Goal: Task Accomplishment & Management: Use online tool/utility

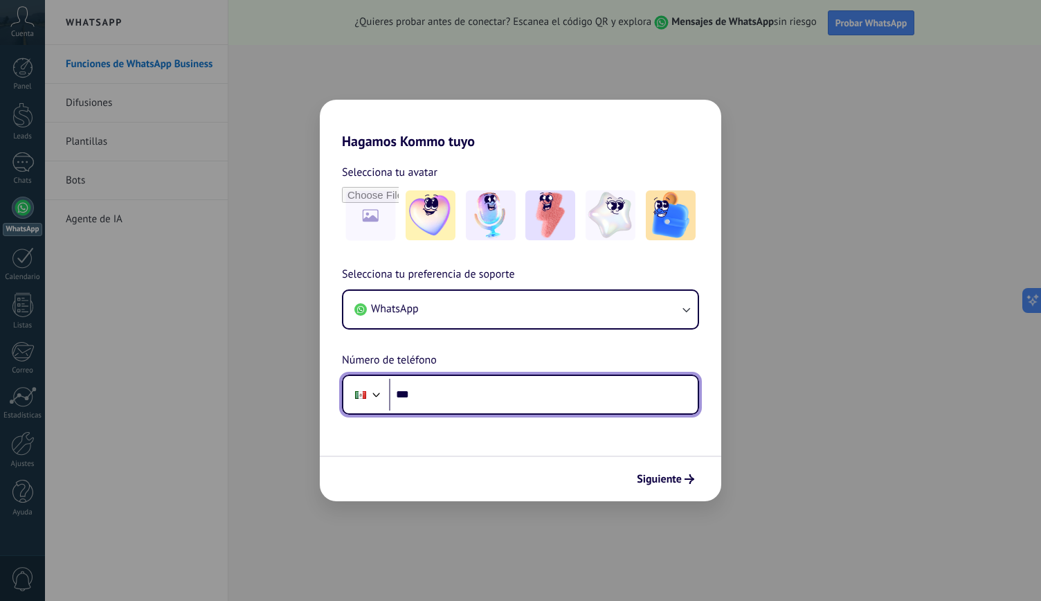
click at [567, 397] on input "***" at bounding box center [543, 395] width 309 height 32
type input "**********"
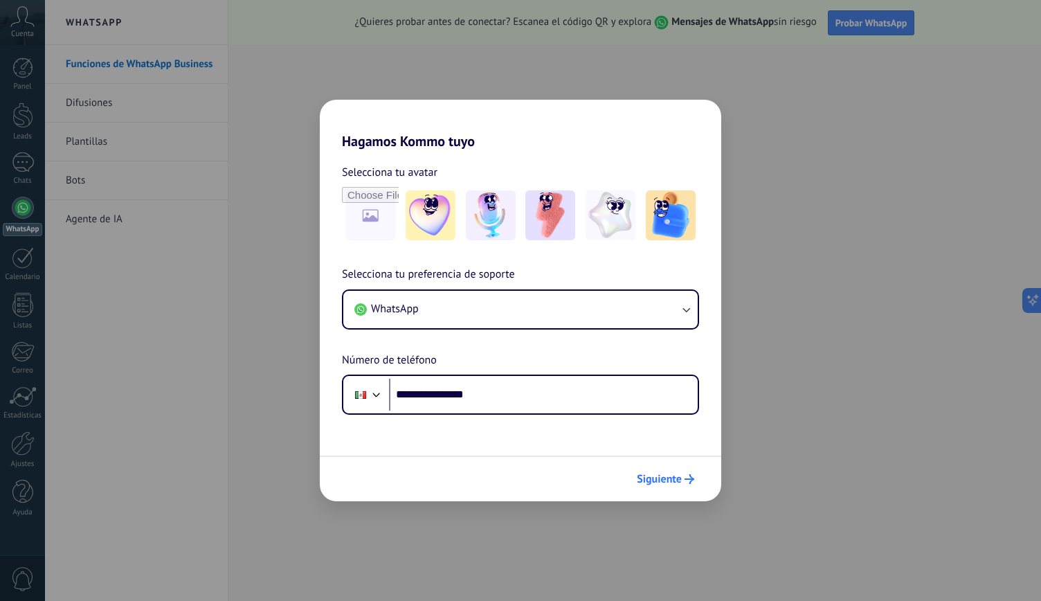
click at [653, 483] on span "Siguiente" at bounding box center [659, 479] width 45 height 10
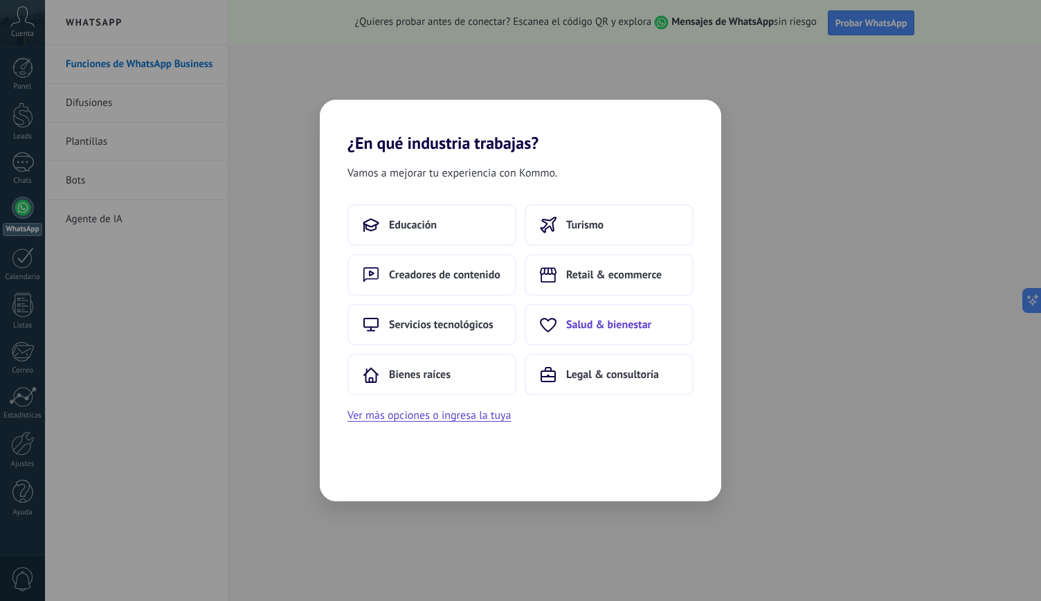
click at [615, 325] on span "Salud & bienestar" at bounding box center [608, 325] width 85 height 14
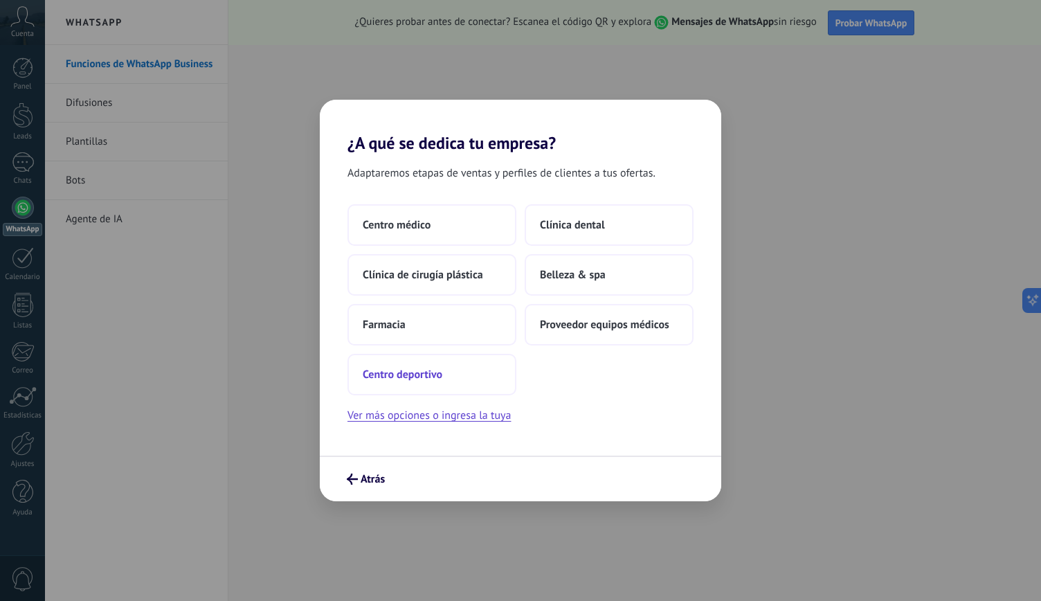
click at [413, 370] on span "Centro deportivo" at bounding box center [403, 375] width 80 height 14
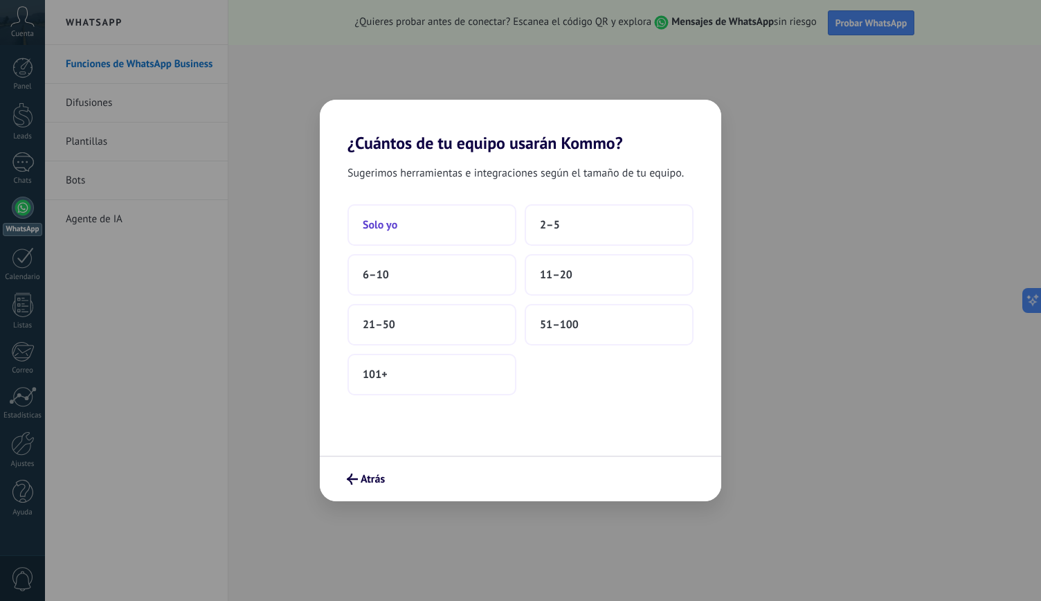
click at [386, 221] on span "Solo yo" at bounding box center [380, 225] width 35 height 14
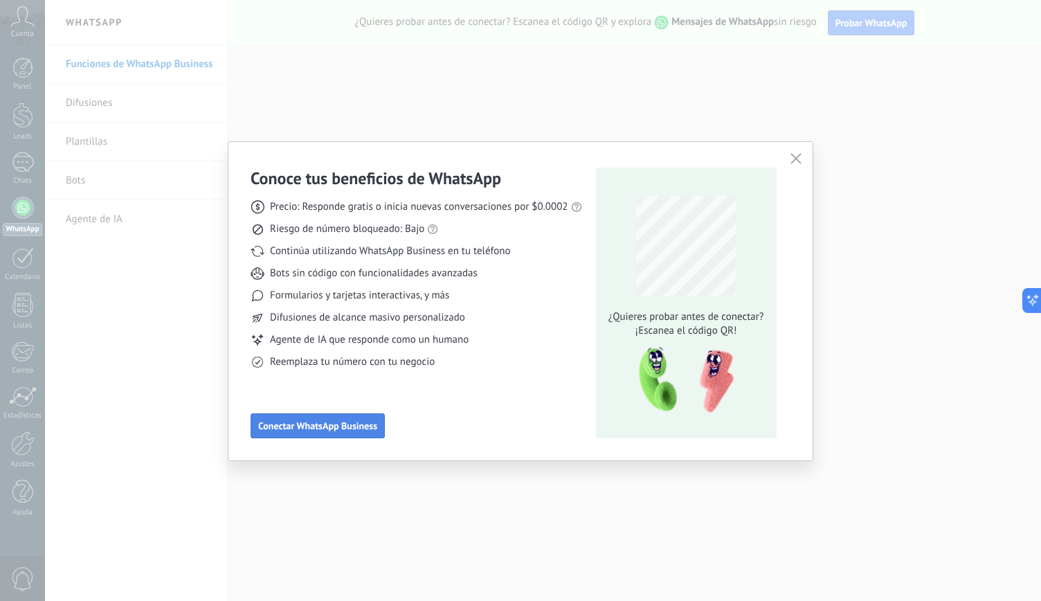
click at [343, 421] on span "Conectar WhatsApp Business" at bounding box center [317, 426] width 119 height 10
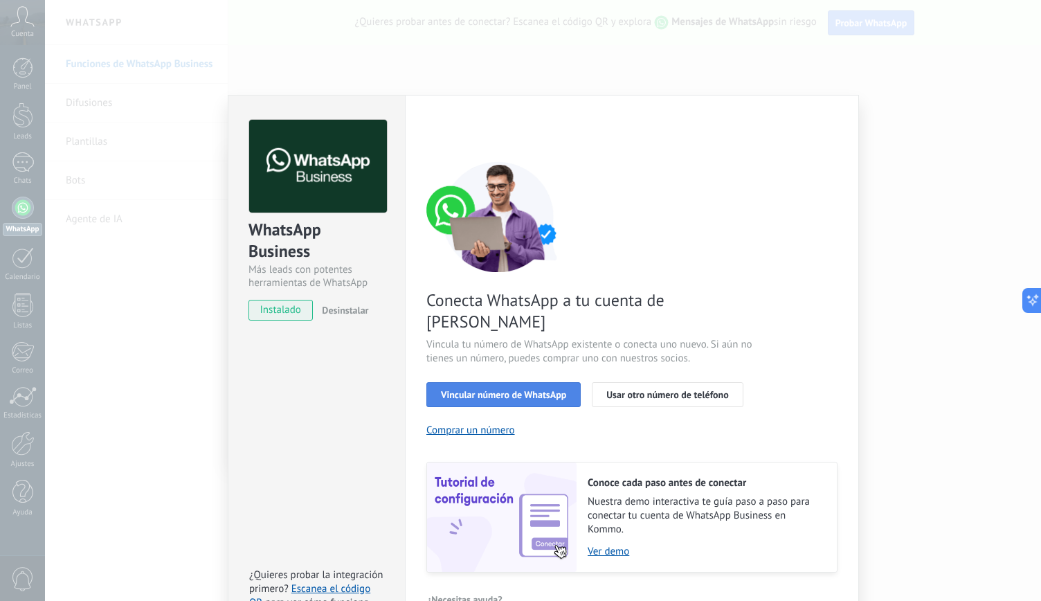
click at [516, 390] on span "Vincular número de WhatsApp" at bounding box center [503, 395] width 125 height 10
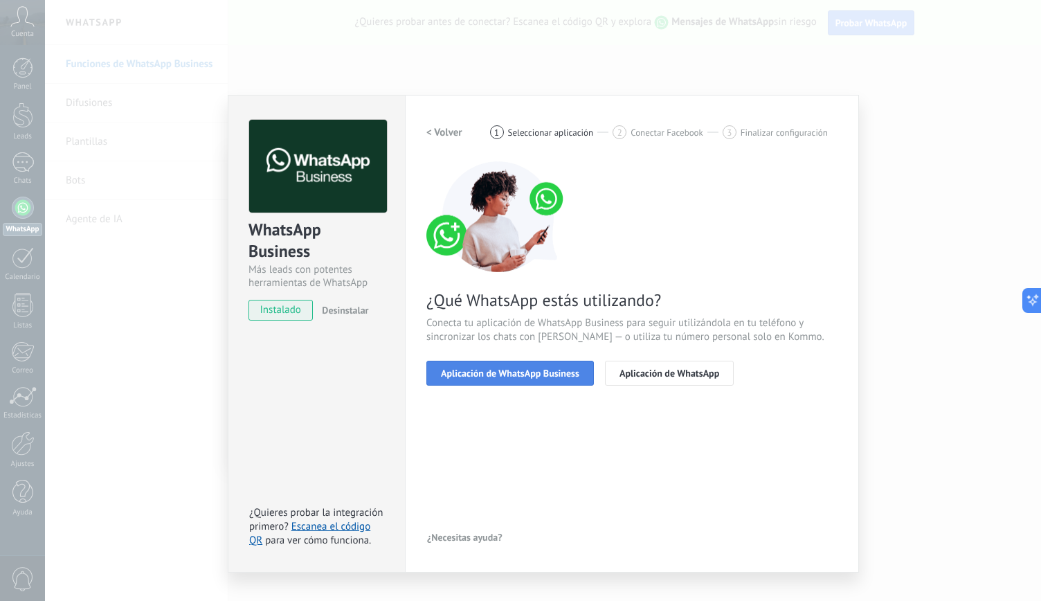
click at [526, 370] on span "Aplicación de WhatsApp Business" at bounding box center [510, 373] width 138 height 10
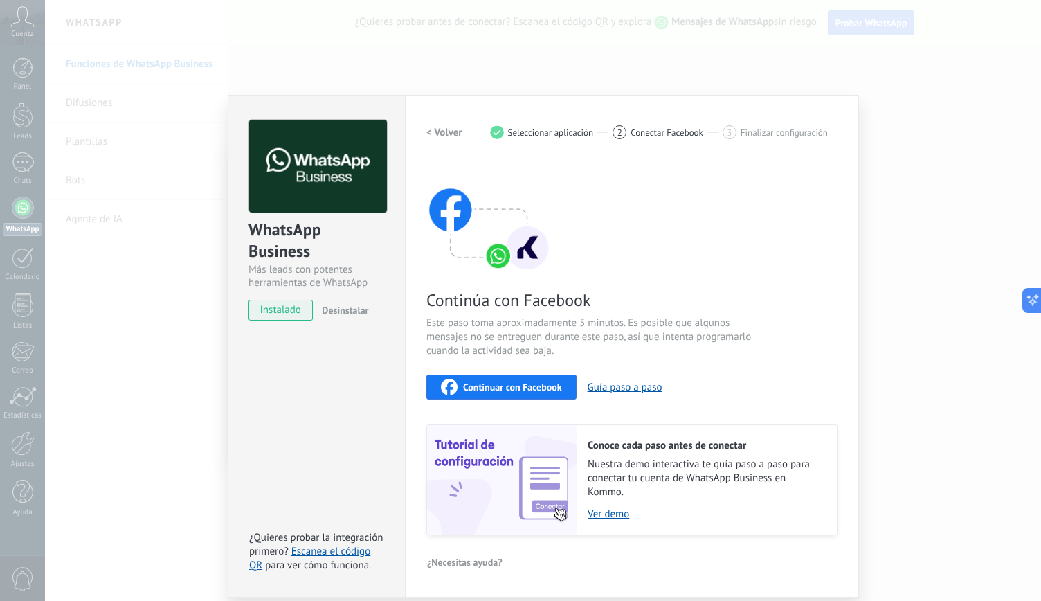
click at [287, 306] on span "instalado" at bounding box center [280, 310] width 63 height 21
click at [296, 320] on span "instalado" at bounding box center [280, 310] width 63 height 21
click at [284, 321] on div "WhatsApp Business Más leads con potentes herramientas de WhatsApp instalado Des…" at bounding box center [316, 214] width 177 height 236
click at [288, 321] on div "WhatsApp Business Más leads con potentes herramientas de WhatsApp instalado Des…" at bounding box center [316, 214] width 177 height 236
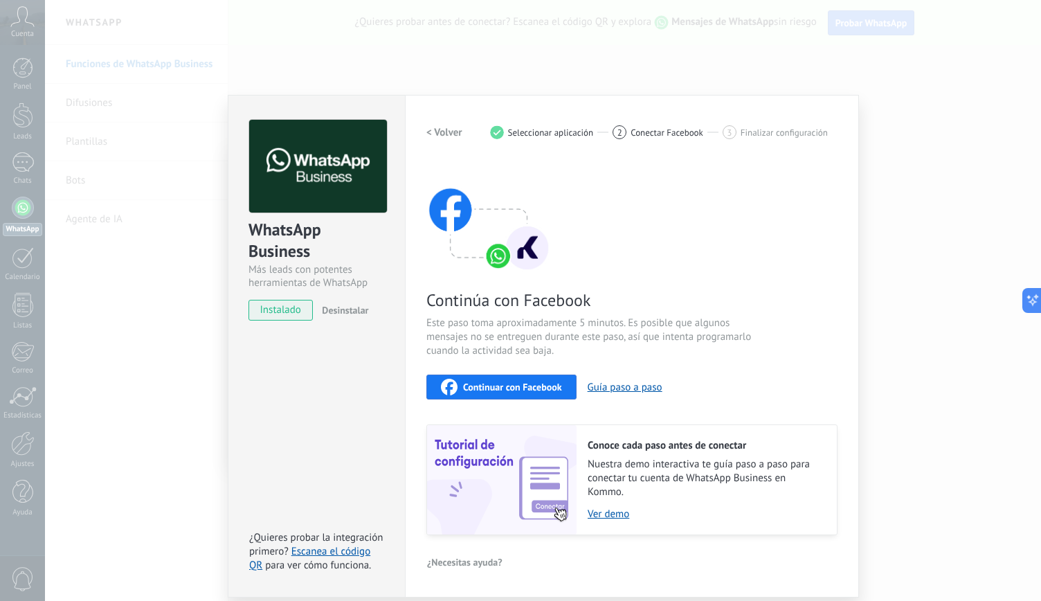
click at [293, 320] on span "instalado" at bounding box center [280, 310] width 63 height 21
click at [293, 323] on div "WhatsApp Business Más leads con potentes herramientas de WhatsApp instalado Des…" at bounding box center [316, 214] width 177 height 236
click at [543, 386] on span "Continuar con Facebook" at bounding box center [512, 387] width 99 height 10
click at [640, 391] on button "Guía paso a paso" at bounding box center [625, 387] width 75 height 13
click at [613, 519] on link "Ver demo" at bounding box center [705, 513] width 235 height 13
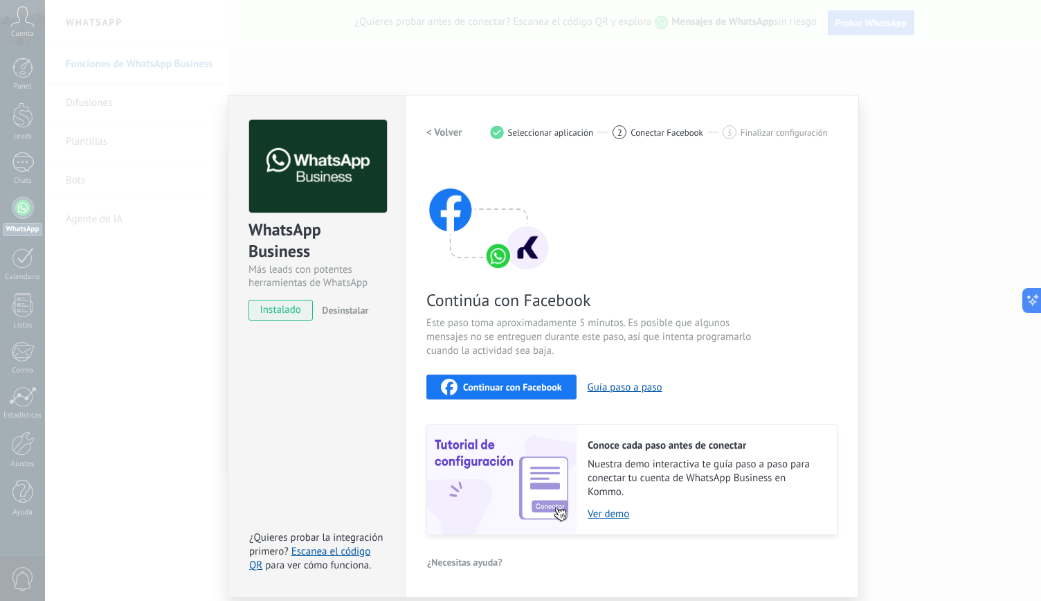
click at [487, 386] on span "Continuar con Facebook" at bounding box center [512, 387] width 99 height 10
click at [502, 394] on div "Continuar con Facebook" at bounding box center [501, 387] width 121 height 17
